Goal: Navigation & Orientation: Understand site structure

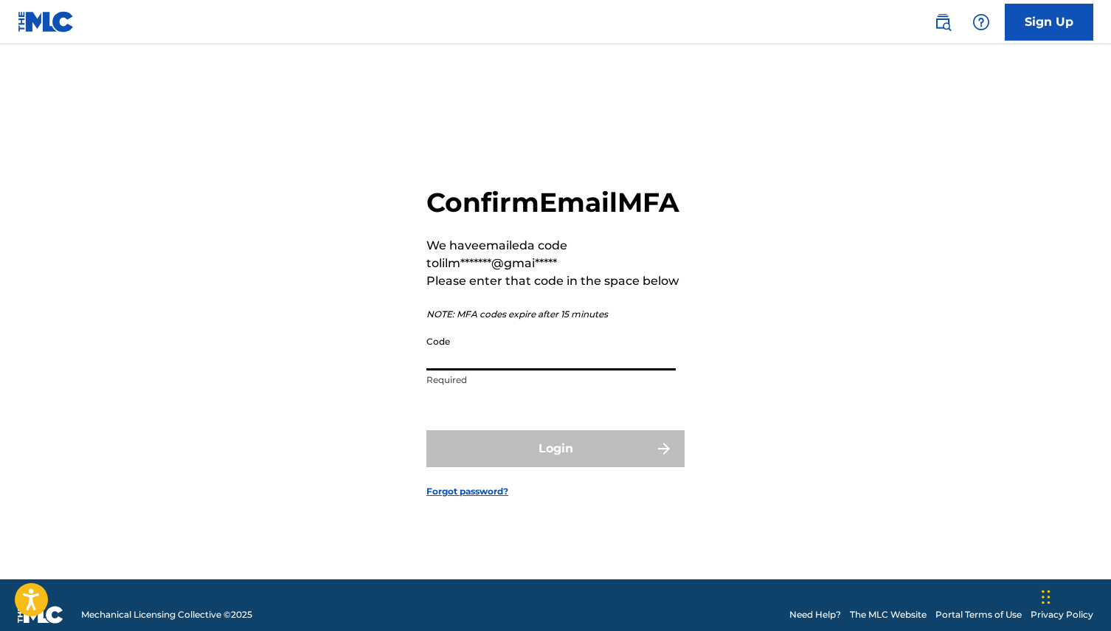
paste input "227348"
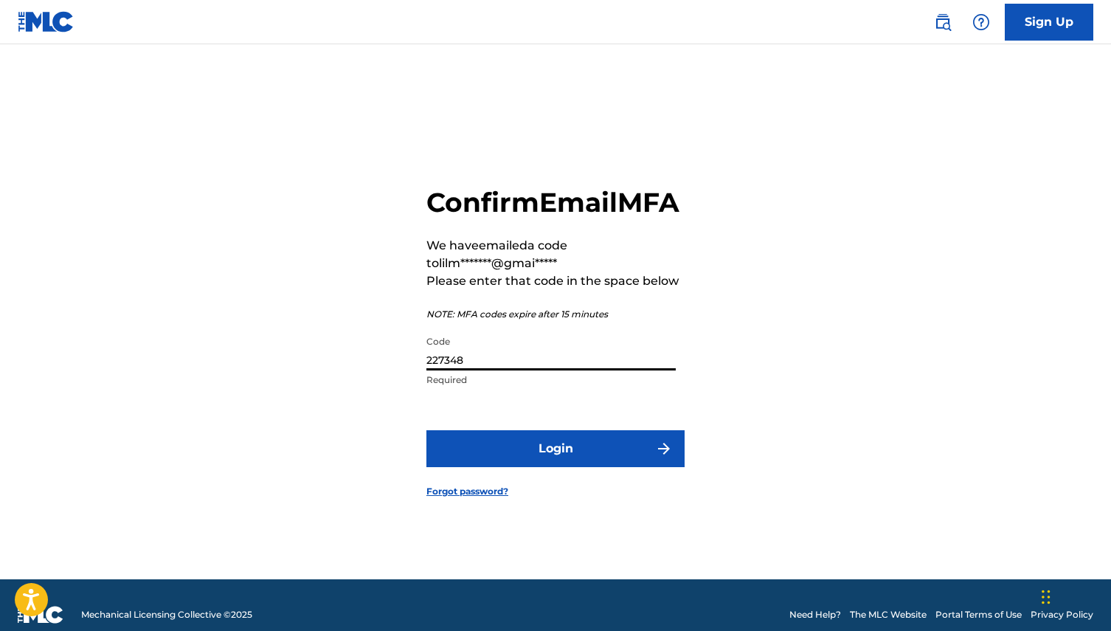
type input "227348"
click at [516, 464] on button "Login" at bounding box center [555, 448] width 258 height 37
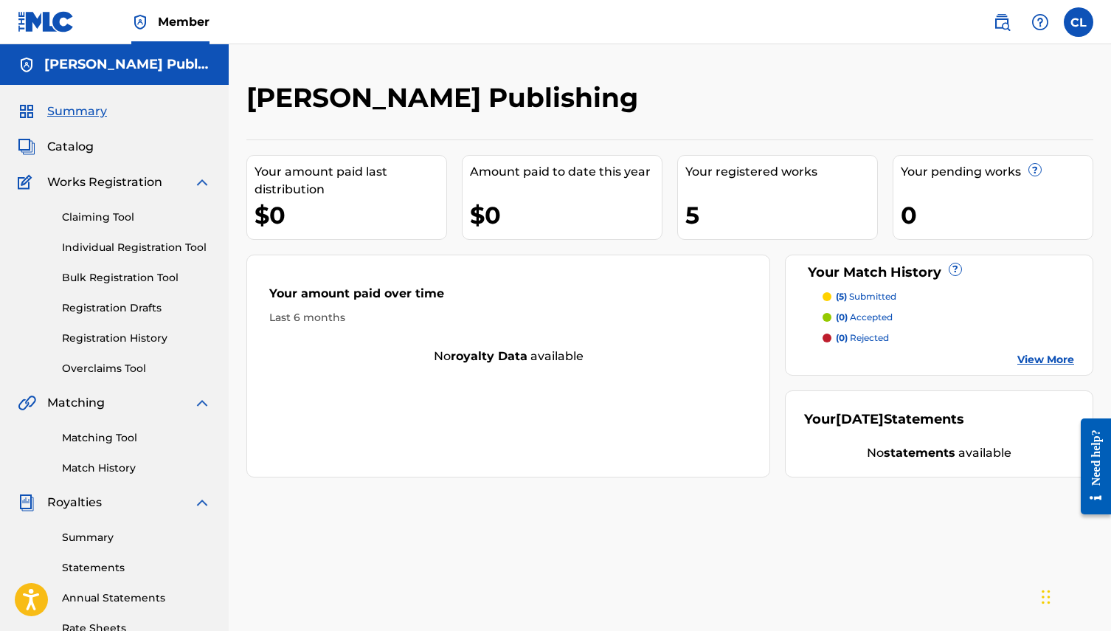
click at [89, 141] on span "Catalog" at bounding box center [70, 147] width 46 height 18
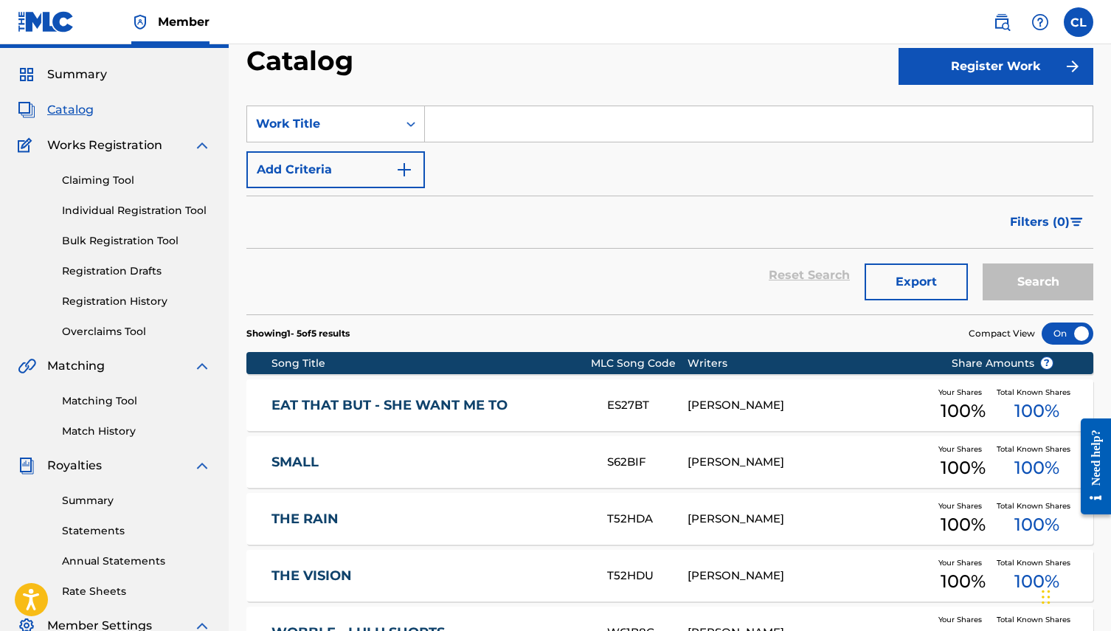
scroll to position [28, 0]
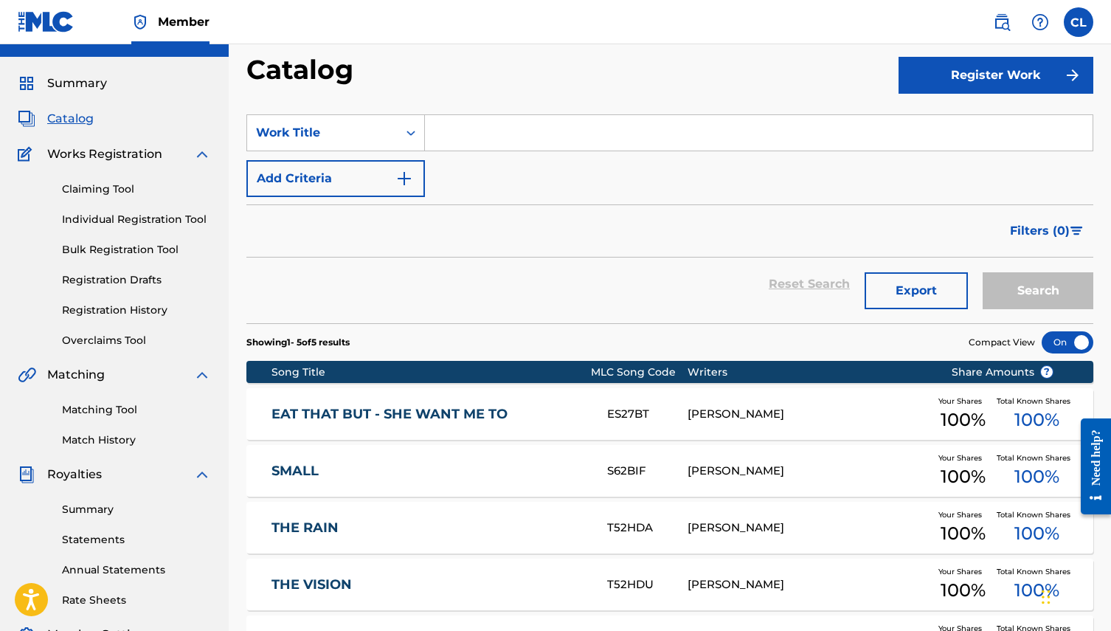
click at [140, 305] on link "Registration History" at bounding box center [136, 309] width 149 height 15
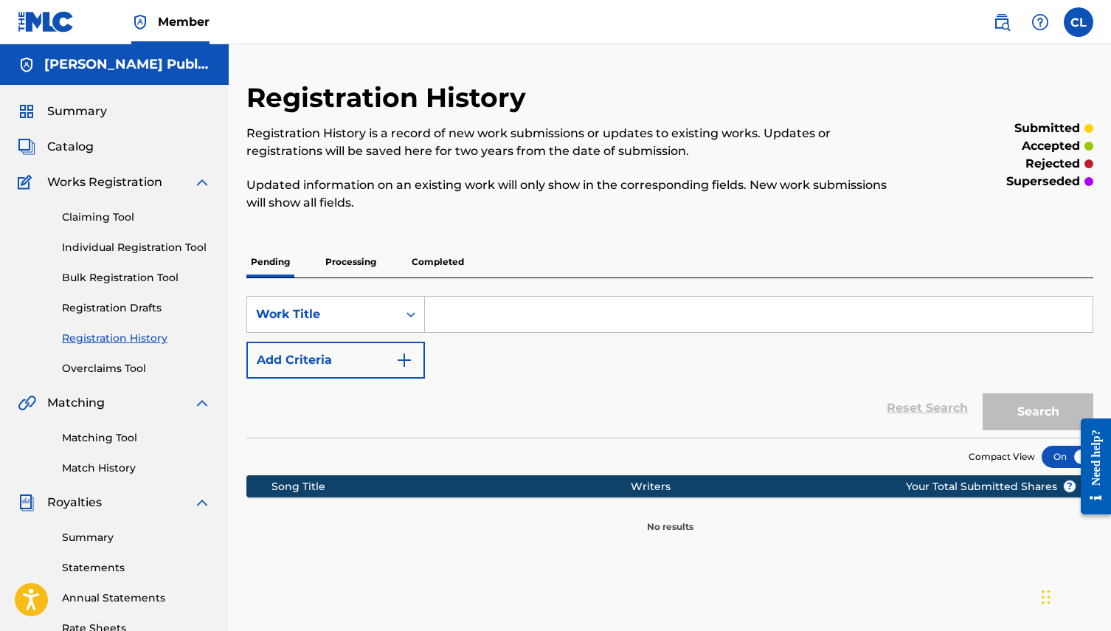
click at [134, 308] on link "Registration Drafts" at bounding box center [136, 307] width 149 height 15
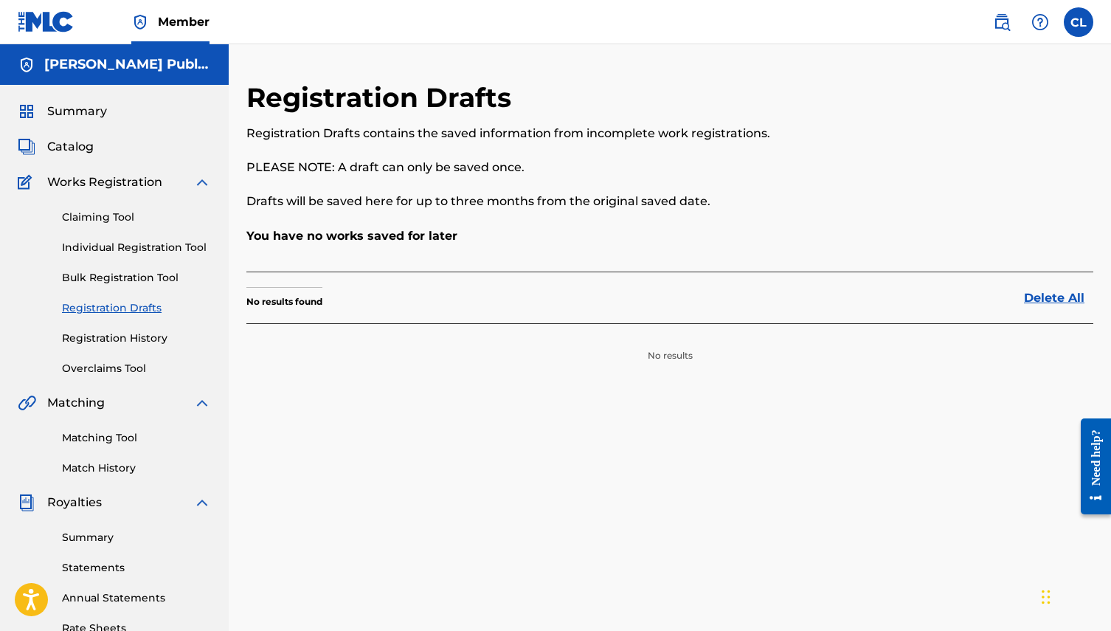
click at [121, 371] on link "Overclaims Tool" at bounding box center [136, 368] width 149 height 15
